Goal: Browse casually

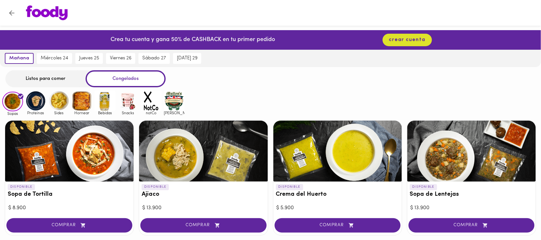
click at [33, 103] on img at bounding box center [35, 100] width 21 height 21
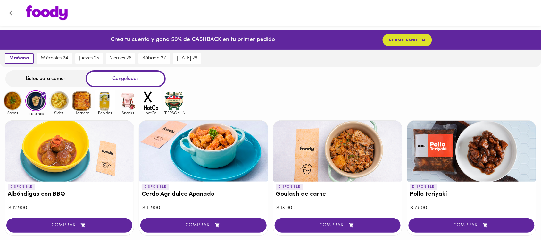
click at [64, 104] on img at bounding box center [58, 100] width 21 height 21
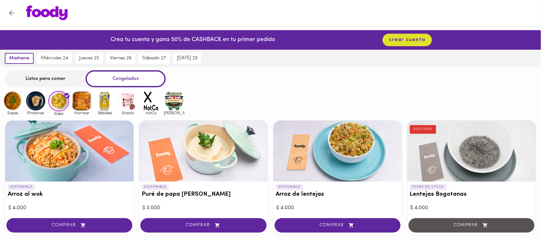
click at [87, 97] on img at bounding box center [81, 100] width 21 height 21
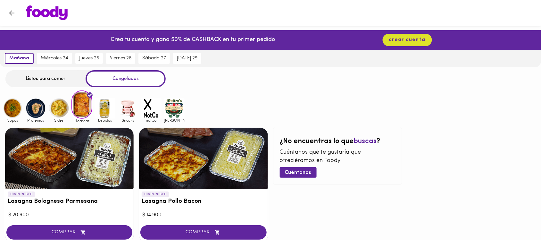
click at [99, 108] on img at bounding box center [105, 108] width 21 height 21
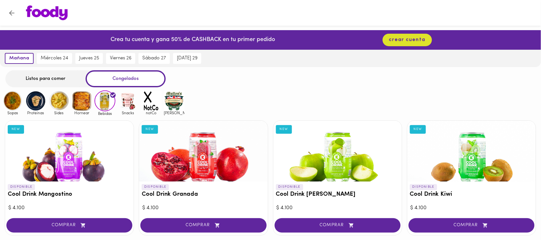
click at [126, 100] on img at bounding box center [128, 100] width 21 height 21
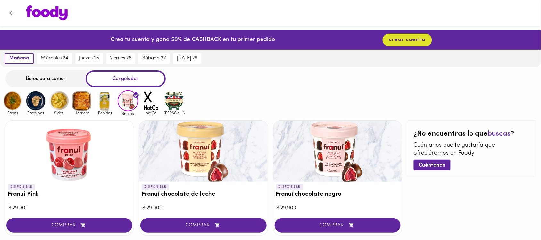
click at [12, 102] on img at bounding box center [12, 100] width 21 height 21
